Goal: Information Seeking & Learning: Learn about a topic

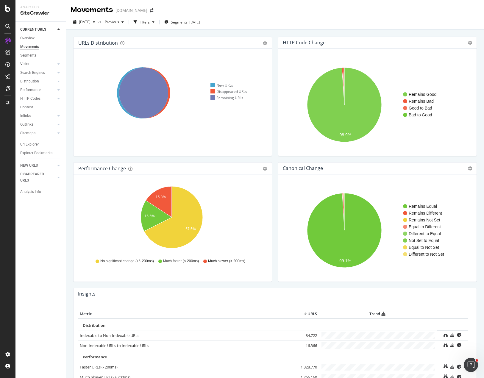
click at [28, 65] on div "Visits" at bounding box center [24, 64] width 9 height 6
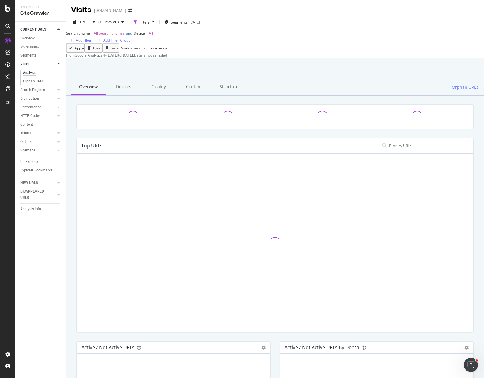
click at [188, 40] on div "Search Engine = All Search Engines and Device = All Add Filter Add Filter Group" at bounding box center [275, 36] width 418 height 14
click at [200, 20] on div "[DATE]" at bounding box center [194, 22] width 11 height 5
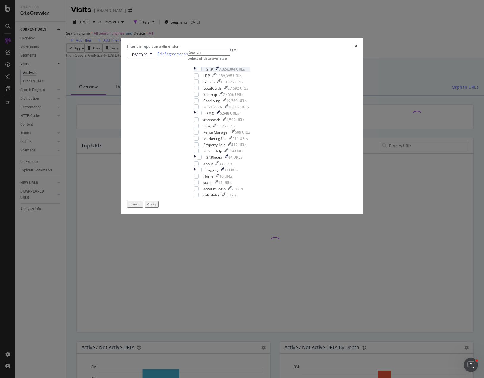
click at [194, 72] on icon "modal" at bounding box center [195, 69] width 2 height 5
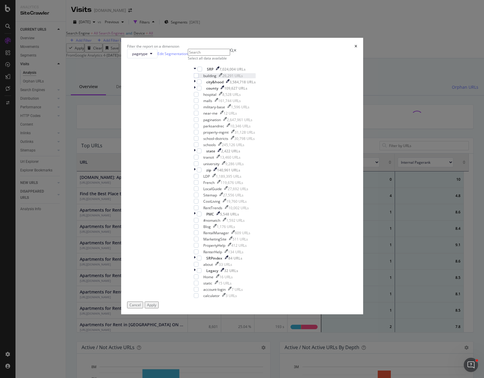
scroll to position [5, 5]
click at [157, 58] on button "pagetype" at bounding box center [142, 54] width 30 height 10
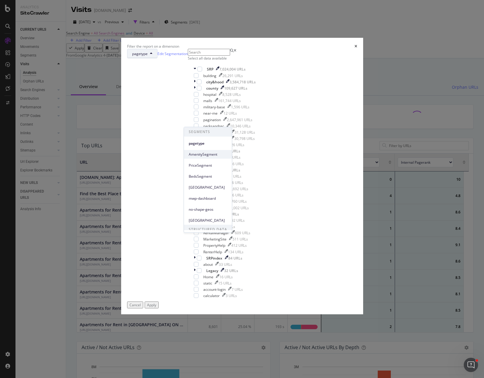
click at [210, 157] on div "AmenitySegment" at bounding box center [208, 154] width 48 height 9
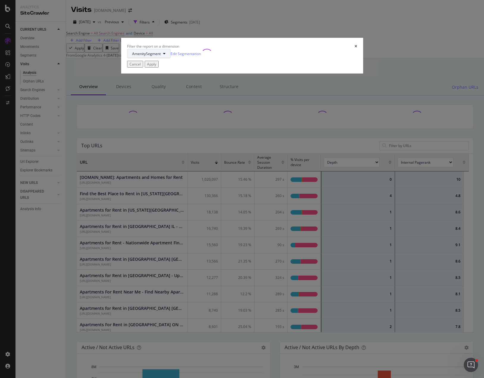
click at [161, 56] on span "AmenitySegment" at bounding box center [146, 53] width 29 height 5
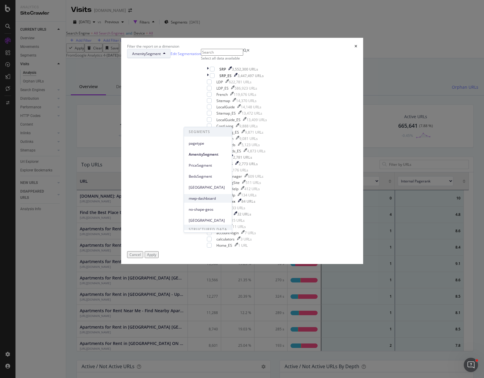
scroll to position [15, 0]
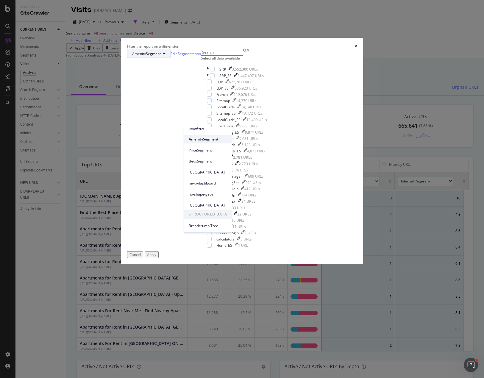
click at [201, 138] on span "AmenitySegment" at bounding box center [208, 139] width 38 height 5
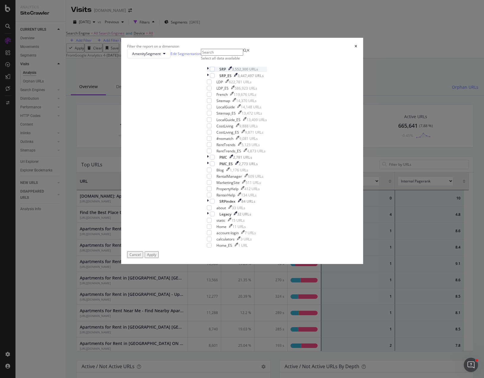
click at [207, 72] on div "modal" at bounding box center [208, 69] width 3 height 5
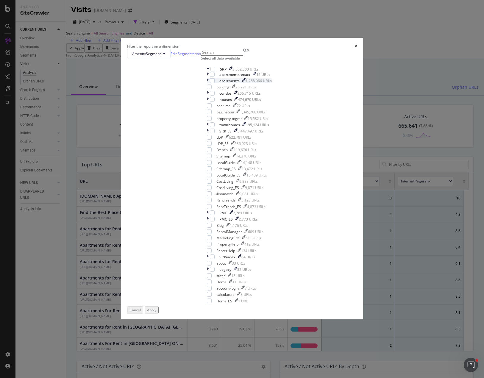
click at [207, 83] on icon "modal" at bounding box center [208, 80] width 2 height 5
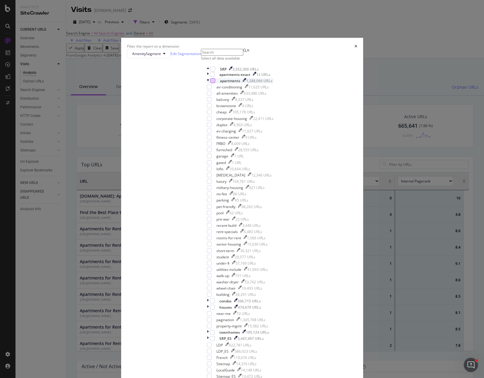
click at [210, 83] on div "modal" at bounding box center [212, 80] width 5 height 5
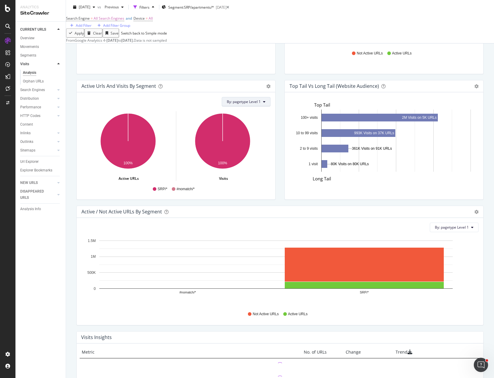
scroll to position [174, 398]
click at [251, 104] on span "By: pagetype Level 1" at bounding box center [244, 101] width 34 height 5
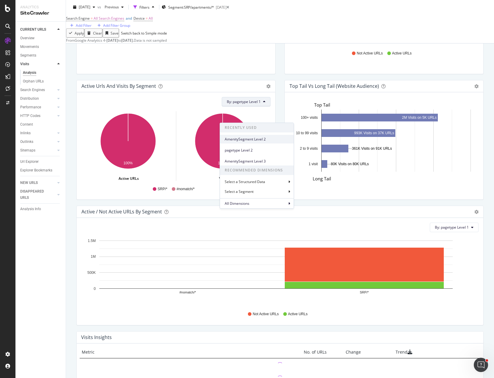
click at [254, 140] on span "AmenitySegment Level 2" at bounding box center [257, 139] width 64 height 5
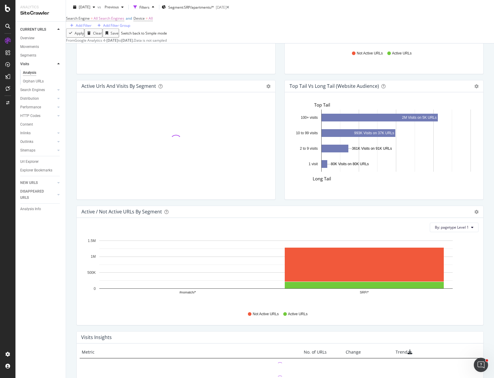
click at [280, 118] on div "Top Tail vs Long Tail (Website Audience) Bar Table Export as CSV Add to Custom …" at bounding box center [384, 143] width 208 height 126
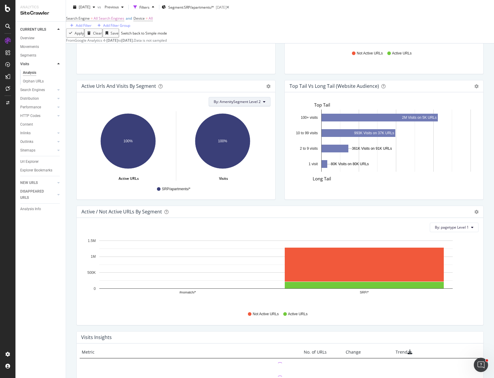
click at [263, 104] on icon at bounding box center [264, 102] width 2 height 4
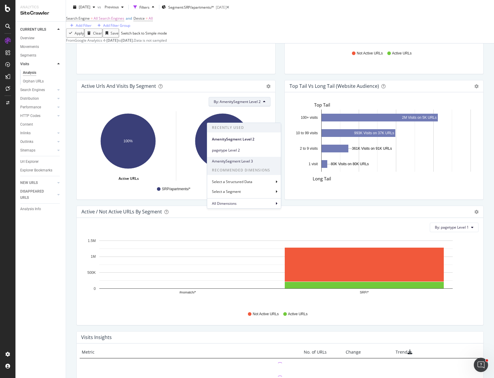
click at [247, 159] on span "AmenitySegment Level 3" at bounding box center [244, 161] width 64 height 5
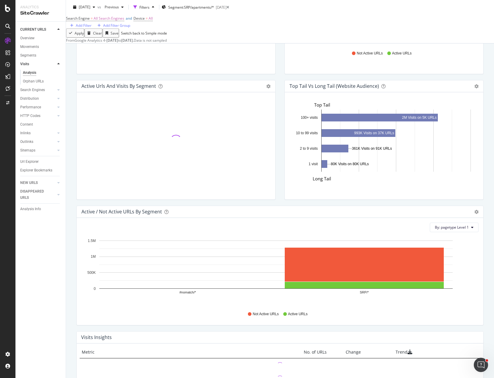
click at [280, 177] on div "Top Tail vs Long Tail (Website Audience) Bar Table Export as CSV Add to Custom …" at bounding box center [384, 143] width 208 height 126
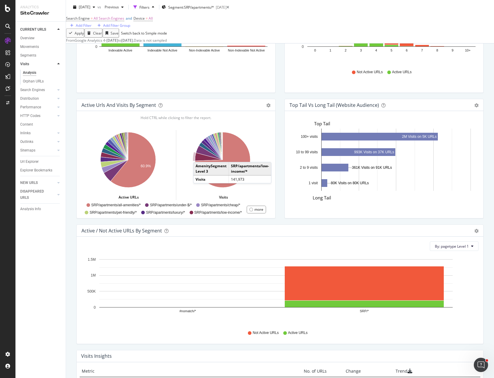
scroll to position [406, 0]
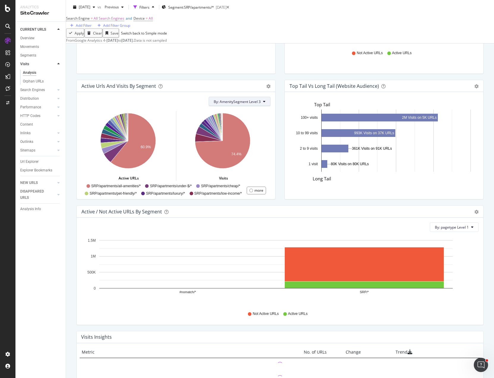
click at [261, 106] on button "By: AmenitySegment Level 3" at bounding box center [240, 102] width 62 height 10
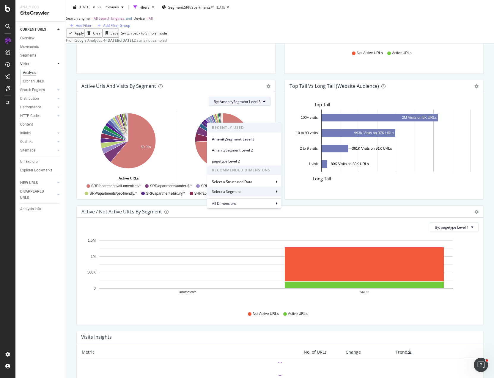
click at [246, 192] on div "Select a Segment" at bounding box center [244, 192] width 74 height 10
click at [248, 155] on span "PriceSegment Level" at bounding box center [231, 152] width 33 height 5
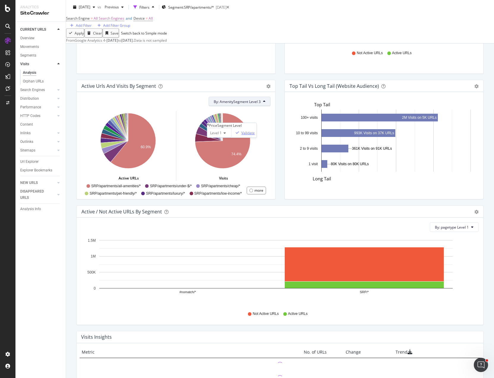
click at [255, 135] on div "Validate" at bounding box center [248, 132] width 13 height 5
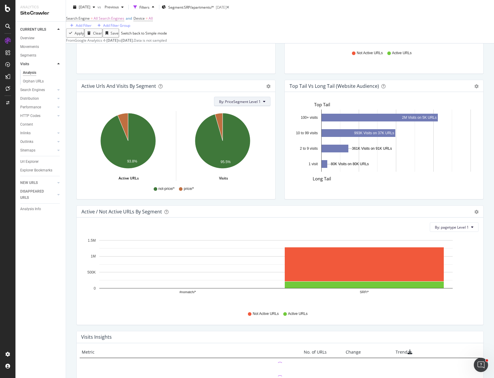
click at [264, 106] on button "By: PriceSegment Level 1" at bounding box center [242, 102] width 57 height 10
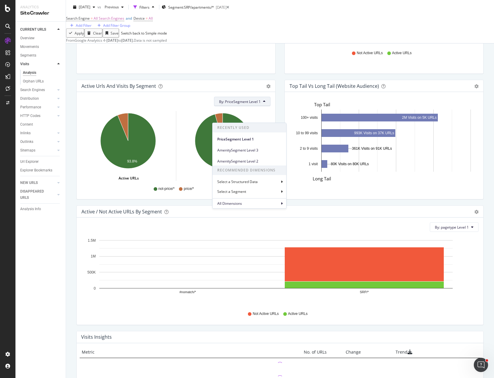
click at [193, 126] on div "By: PriceSegment Level 1 Recently Used PriceSegment Level 1 AmenitySegment Leve…" at bounding box center [176, 145] width 199 height 107
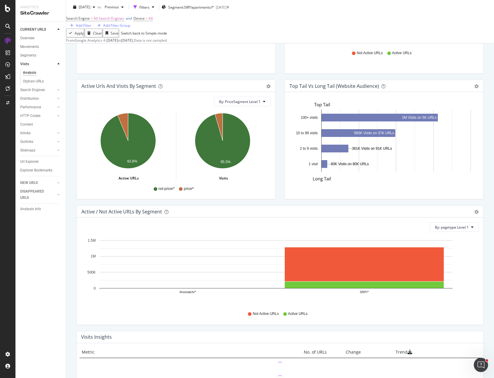
drag, startPoint x: 259, startPoint y: 140, endPoint x: 263, endPoint y: 129, distance: 11.4
click at [259, 139] on icon "95.5%" at bounding box center [222, 145] width 93 height 69
click at [264, 106] on button "By: PriceSegment Level 1" at bounding box center [242, 102] width 57 height 10
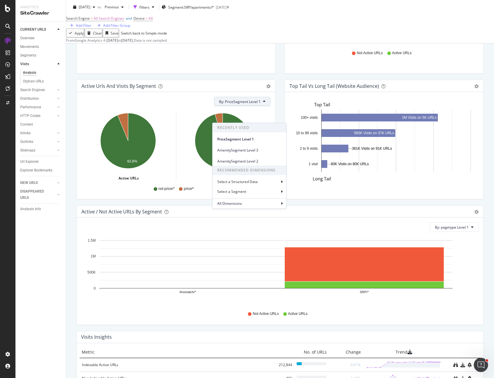
click at [200, 106] on div "By: PriceSegment Level 1 Recently Used PriceSegment Level 1 AmenitySegment Leve…" at bounding box center [176, 102] width 189 height 10
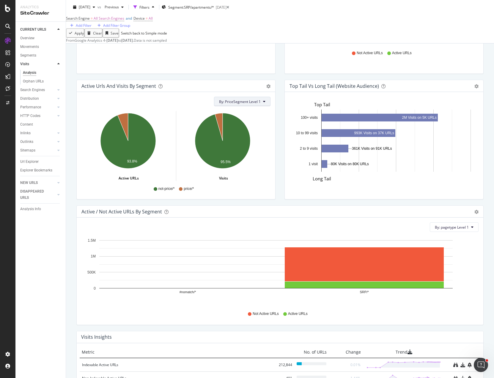
click at [260, 106] on button "By: PriceSegment Level 1" at bounding box center [242, 102] width 57 height 10
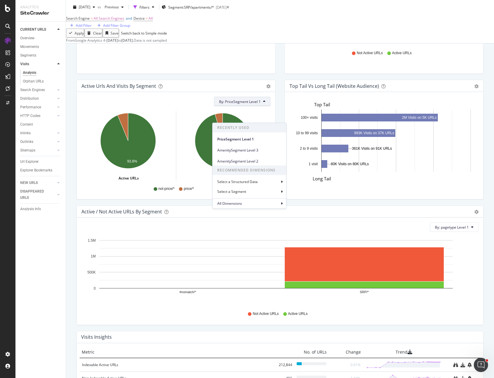
click at [263, 103] on icon at bounding box center [264, 102] width 2 height 4
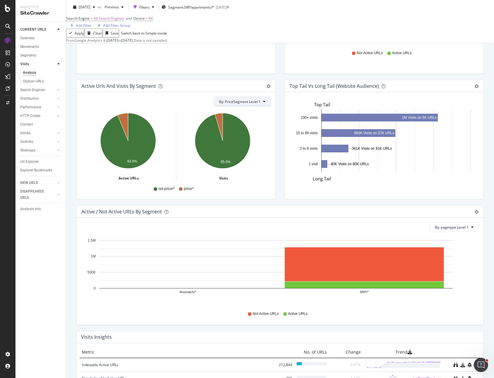
click at [263, 103] on icon at bounding box center [264, 102] width 2 height 4
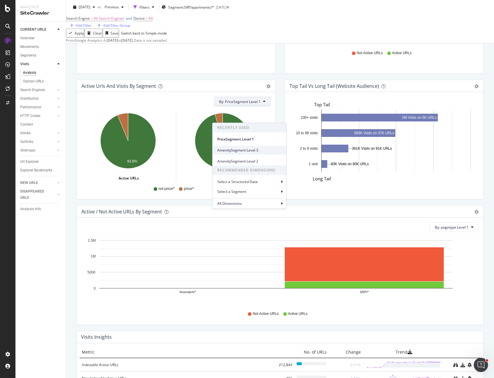
click at [252, 151] on span "AmenitySegment Level 3" at bounding box center [249, 150] width 64 height 5
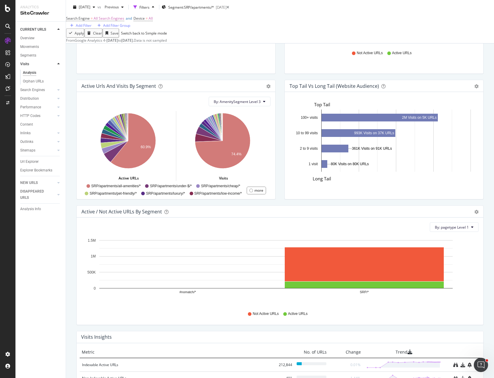
click at [276, 132] on div "Active Urls and Visits by Segment Add to Custom Report By: AmenitySegment Level…" at bounding box center [176, 143] width 208 height 126
click at [281, 80] on div "Active / Not Active URLs by Depth Bar (by Value) Bar (by Percentage) Table Expo…" at bounding box center [384, 17] width 208 height 126
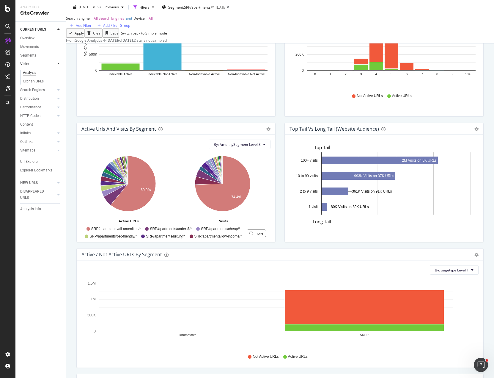
scroll to position [287, 0]
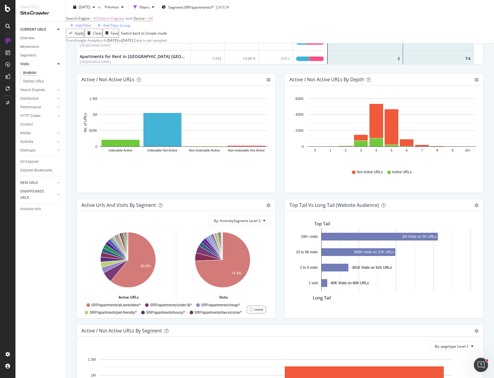
click at [280, 218] on div "Top Tail vs Long Tail (Website Audience) Bar Table Export as CSV Add to Custom …" at bounding box center [384, 262] width 208 height 126
